Goal: Use online tool/utility: Utilize a website feature to perform a specific function

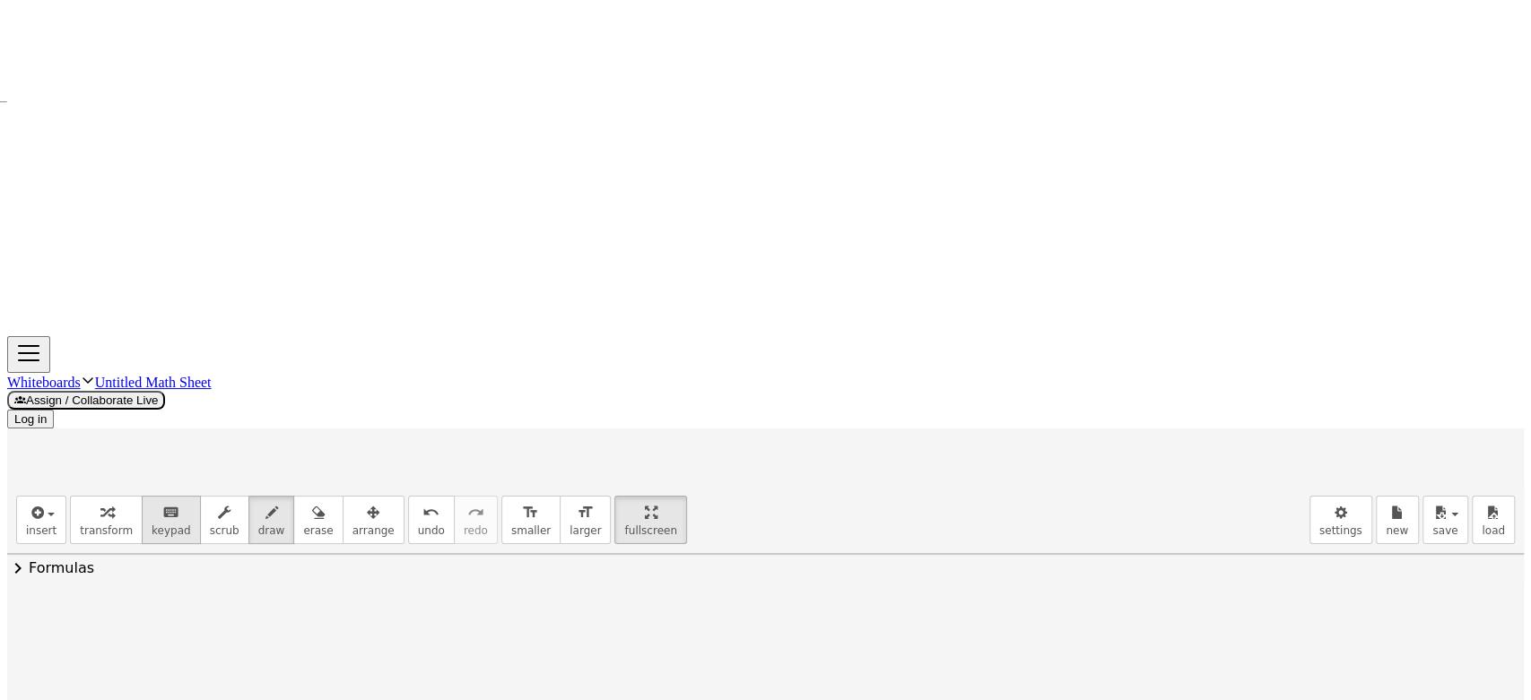
scroll to position [2386, 0]
click at [162, 502] on icon "keyboard" at bounding box center [170, 513] width 17 height 22
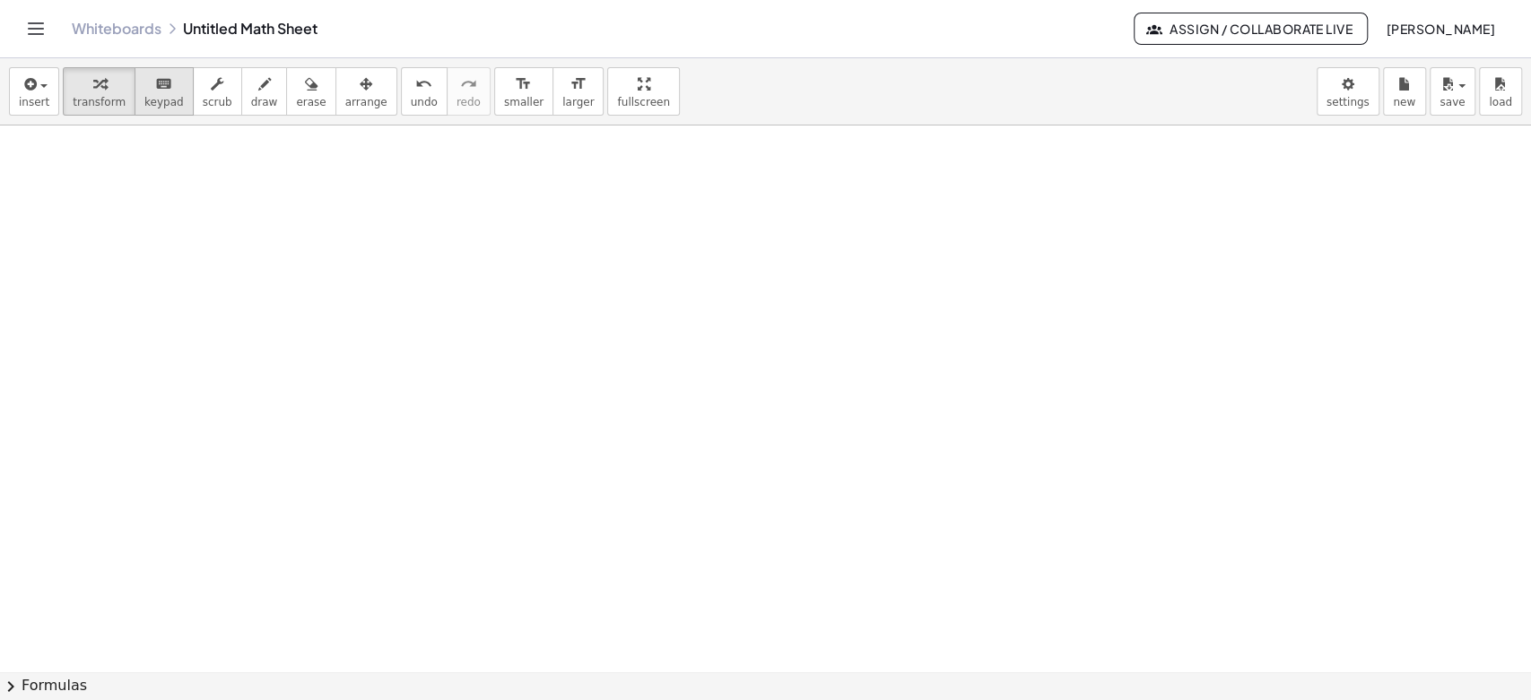
click at [144, 96] on span "keypad" at bounding box center [163, 102] width 39 height 13
